Goal: Contribute content

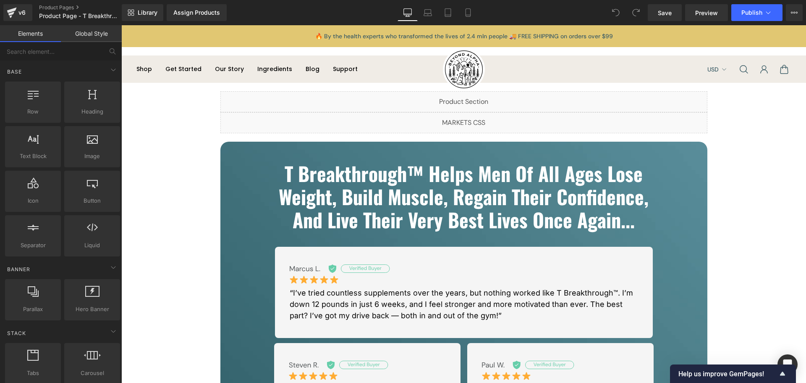
click at [468, 99] on div "Liquid" at bounding box center [463, 101] width 487 height 21
click at [473, 102] on div "Liquid" at bounding box center [463, 101] width 487 height 21
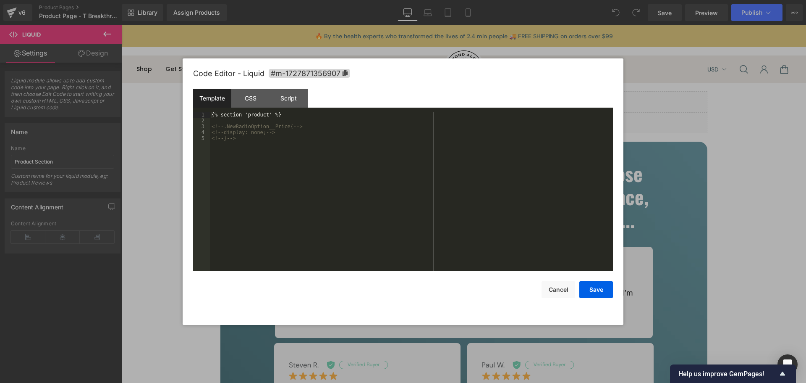
click at [209, 124] on pre "1 2 3 4 5 {% section 'product' %} <!-- .NewRadioOption__Price{ --> <!-- display…" at bounding box center [403, 191] width 420 height 159
click at [246, 103] on div "CSS" at bounding box center [250, 98] width 38 height 19
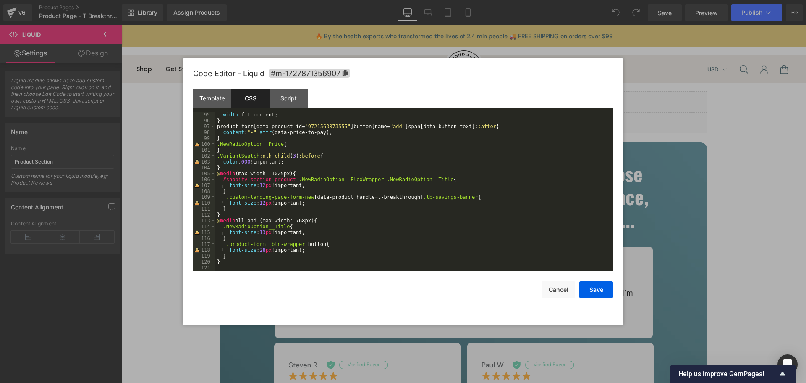
scroll to position [514, 0]
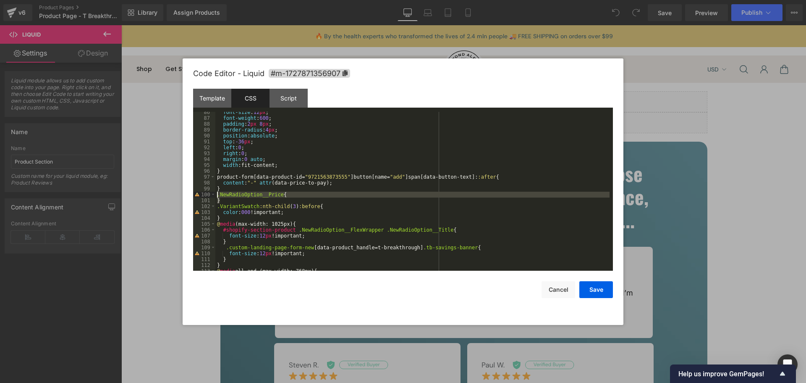
drag, startPoint x: 222, startPoint y: 199, endPoint x: 217, endPoint y: 195, distance: 6.5
click at [217, 195] on div "font-size : 12 px ; font-weight : 600 ; padding : 2 px 8 px ; border-radius : 4…" at bounding box center [412, 194] width 394 height 170
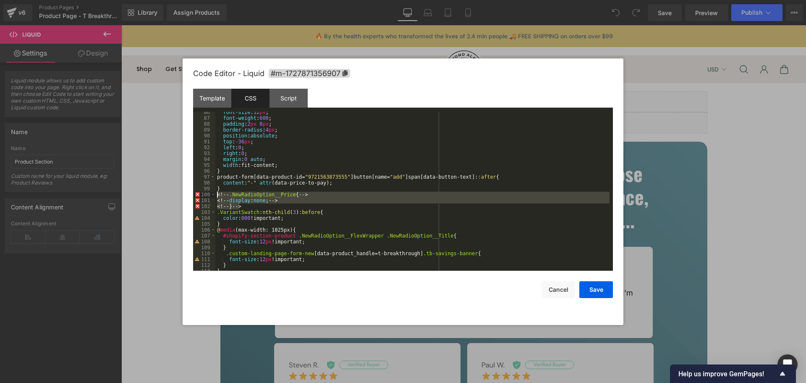
drag, startPoint x: 244, startPoint y: 207, endPoint x: 215, endPoint y: 194, distance: 31.0
click at [215, 194] on pre "86 87 88 89 90 91 92 93 94 95 96 97 98 99 100 101 102 103 104 105 106 107 108 1…" at bounding box center [403, 191] width 420 height 159
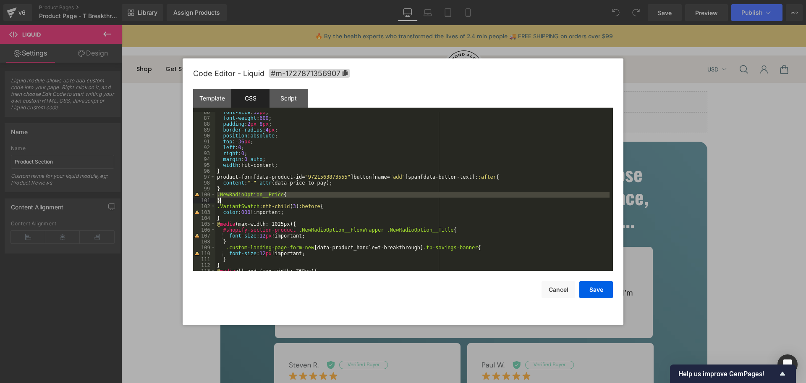
click at [307, 194] on div "font-size : 12 px ; font-weight : 600 ; padding : 2 px 8 px ; border-radius : 4…" at bounding box center [412, 191] width 394 height 159
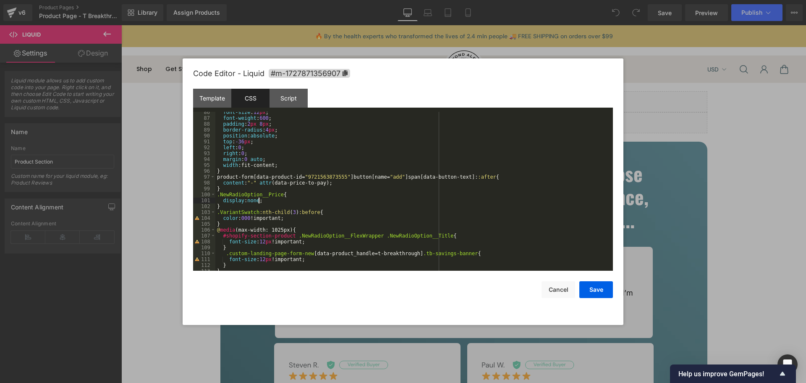
drag, startPoint x: 485, startPoint y: 248, endPoint x: 760, endPoint y: 3, distance: 368.5
click at [590, 287] on button "Save" at bounding box center [596, 289] width 34 height 17
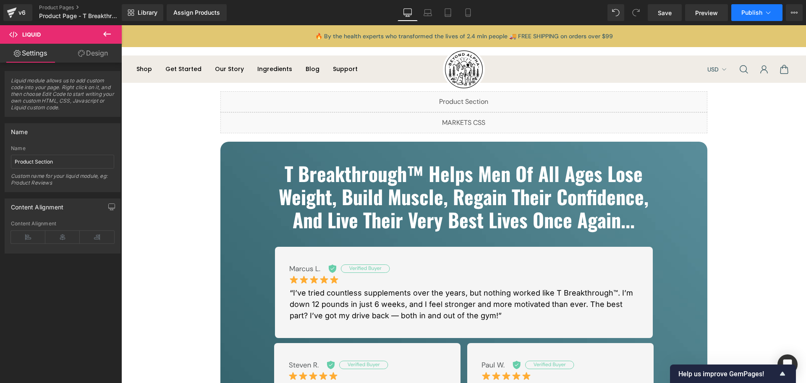
click at [755, 14] on span "Publish" at bounding box center [752, 12] width 21 height 7
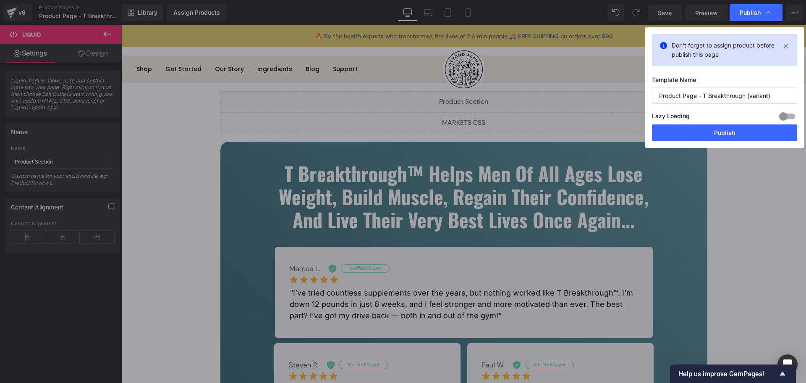
click at [736, 143] on div "Don't forget to assign product before publish this page Template Name Product P…" at bounding box center [724, 87] width 159 height 121
drag, startPoint x: 743, startPoint y: 127, endPoint x: 624, endPoint y: 105, distance: 121.2
click at [743, 127] on button "Publish" at bounding box center [724, 132] width 145 height 17
